Goal: Task Accomplishment & Management: Use online tool/utility

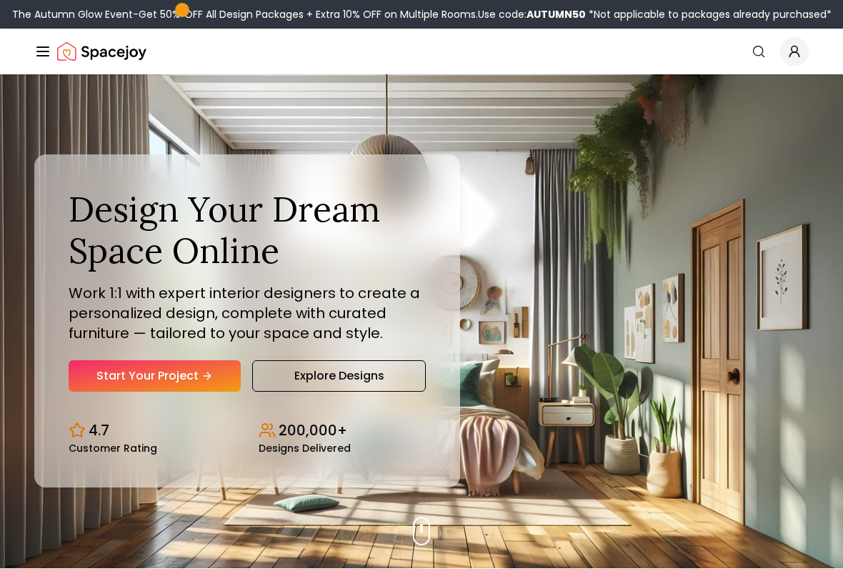
click at [190, 382] on link "Start Your Project" at bounding box center [155, 375] width 172 height 31
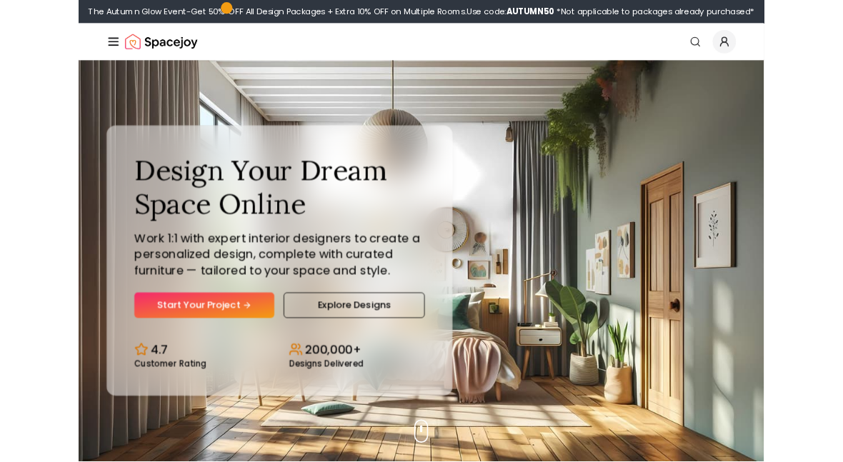
scroll to position [49, 0]
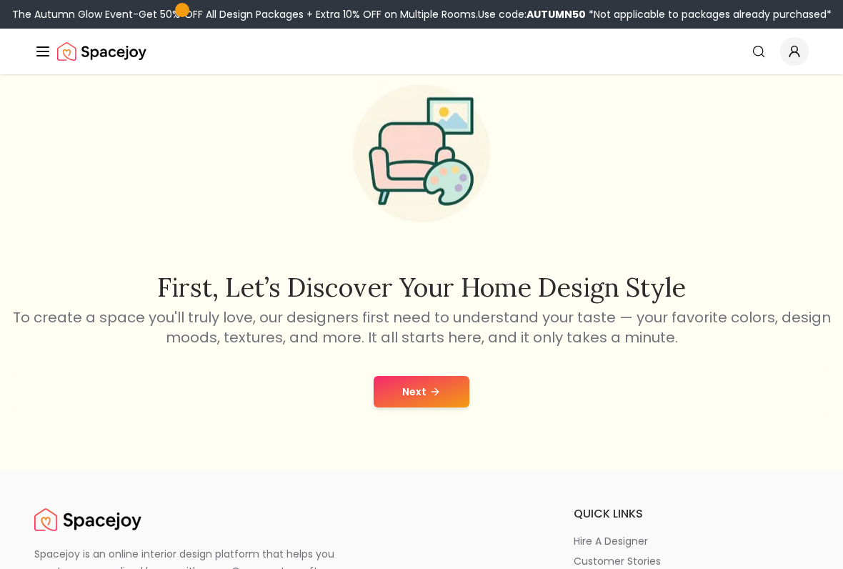
scroll to position [63, 0]
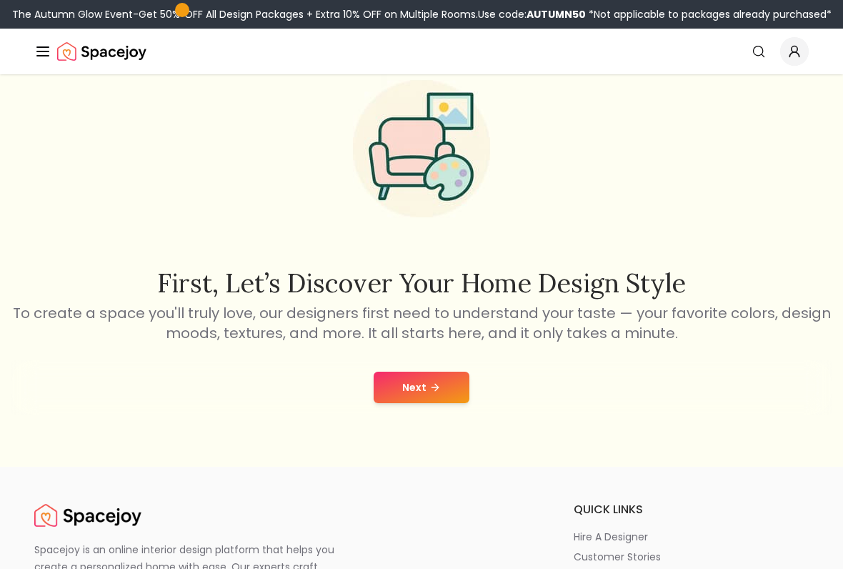
click at [439, 387] on icon at bounding box center [435, 387] width 11 height 11
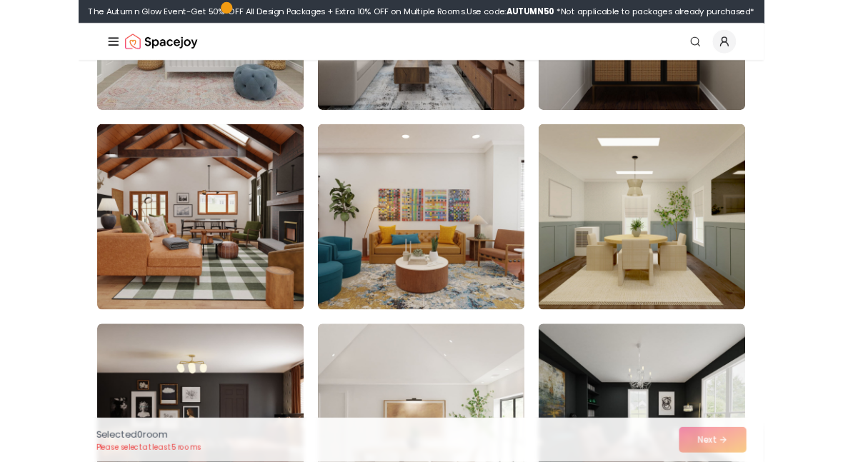
scroll to position [1025, 0]
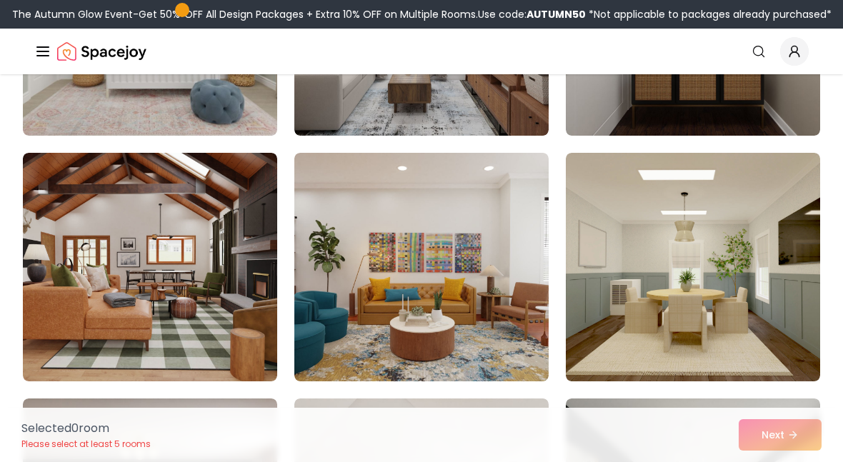
click at [483, 232] on img at bounding box center [422, 267] width 254 height 229
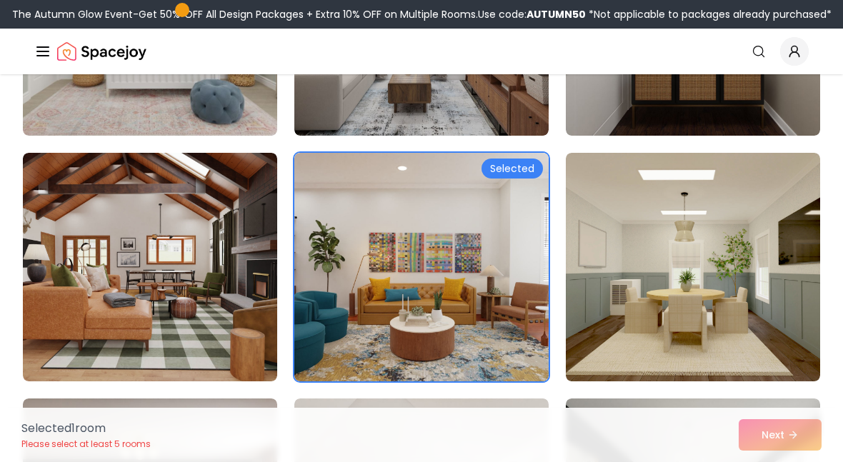
click at [529, 170] on div "Selected" at bounding box center [512, 169] width 61 height 20
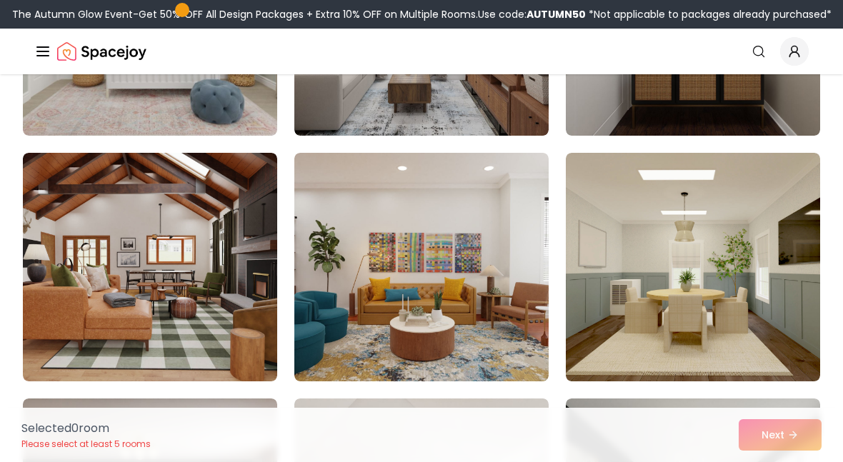
click at [525, 197] on img at bounding box center [422, 267] width 254 height 229
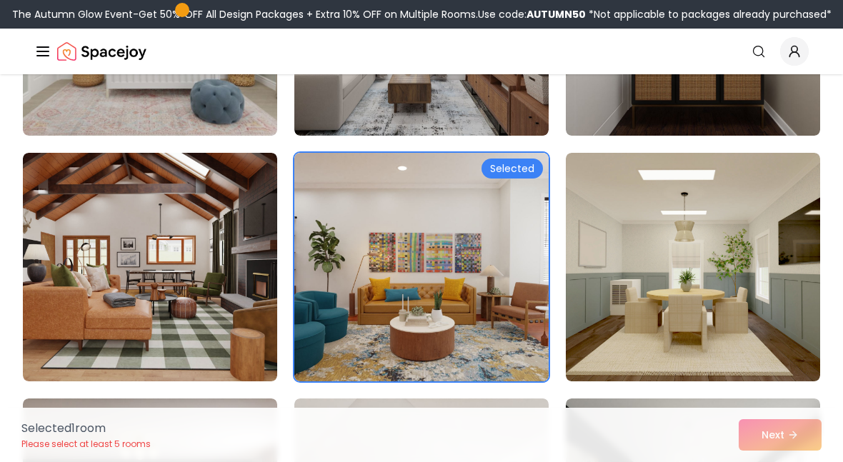
click at [503, 222] on img at bounding box center [422, 267] width 254 height 229
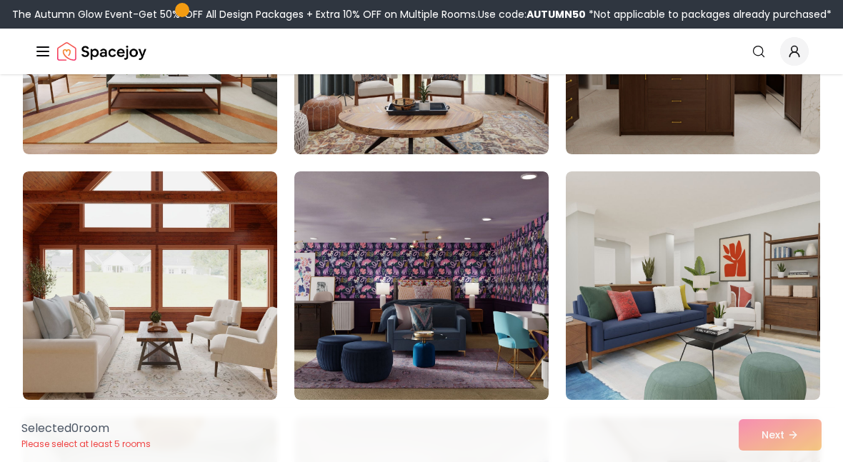
scroll to position [461, 0]
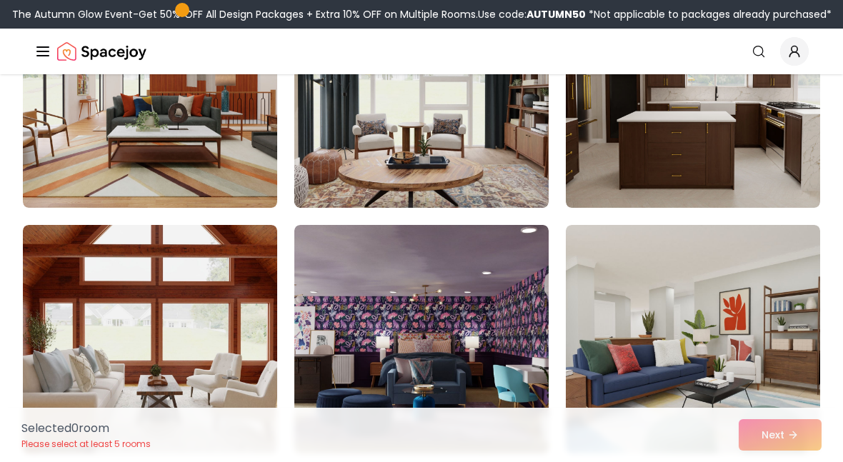
click at [42, 51] on line "Global" at bounding box center [42, 51] width 11 height 0
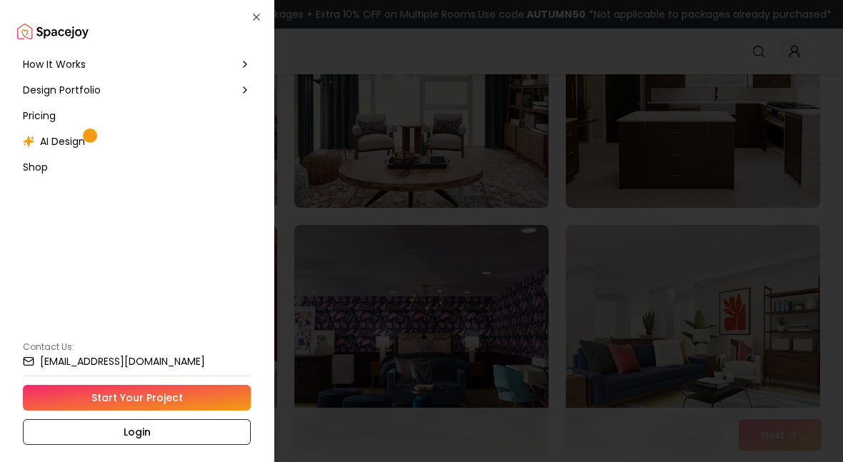
click at [53, 139] on span "AI Design" at bounding box center [62, 141] width 45 height 14
